Goal: Browse casually: Explore the website without a specific task or goal

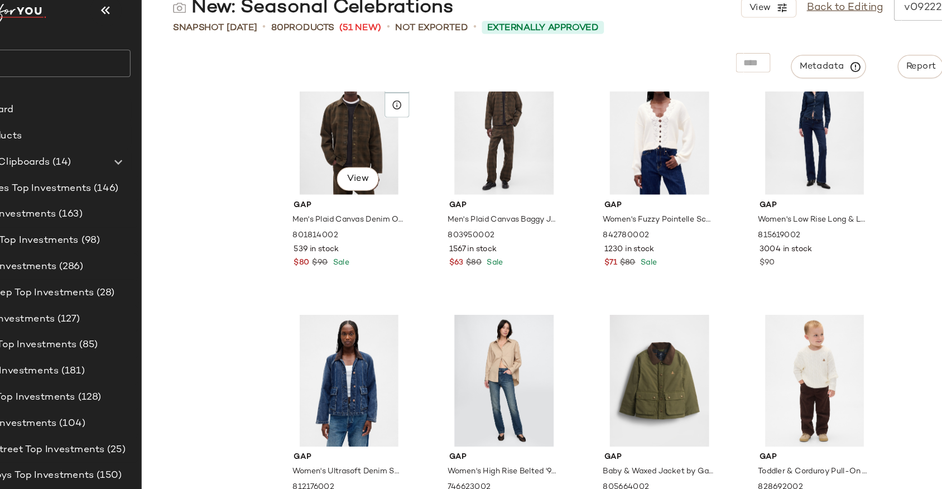
scroll to position [2169, 0]
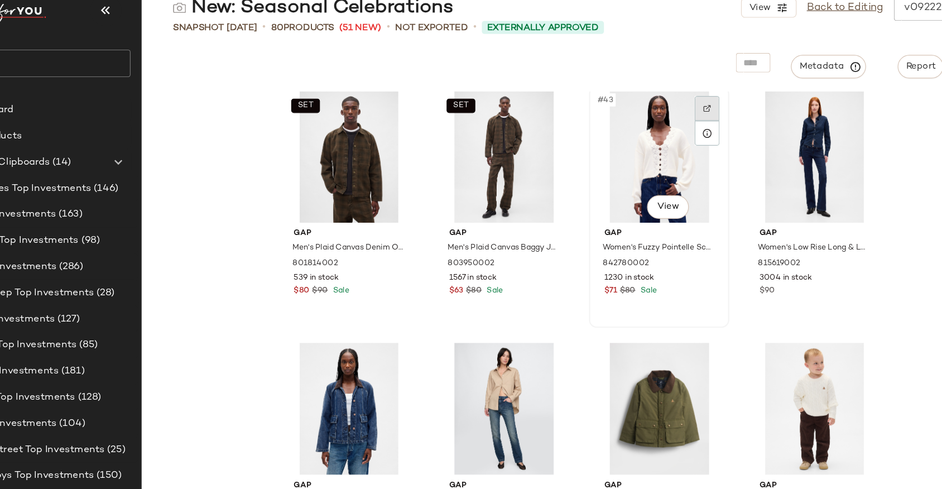
click at [670, 112] on img at bounding box center [673, 115] width 7 height 7
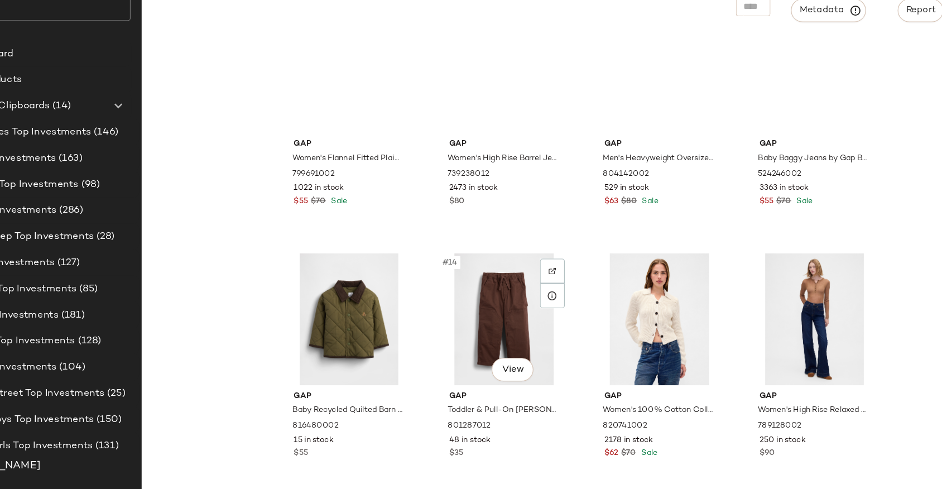
scroll to position [0, 0]
